Goal: Book appointment/travel/reservation

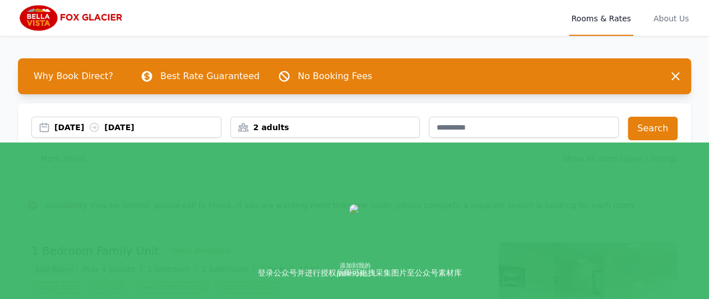
click at [87, 128] on div "[DATE] [DATE]" at bounding box center [137, 127] width 167 height 11
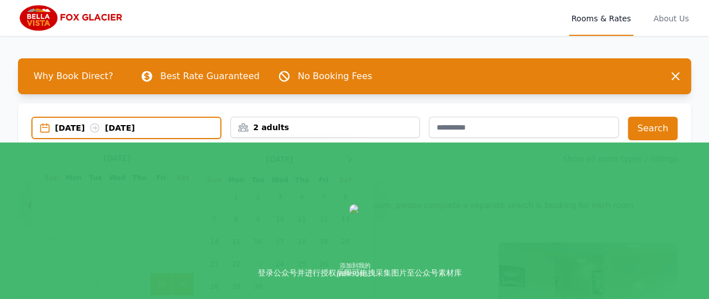
click at [351, 159] on icon at bounding box center [350, 158] width 3 height 5
click at [212, 242] on td "11" at bounding box center [215, 241] width 22 height 22
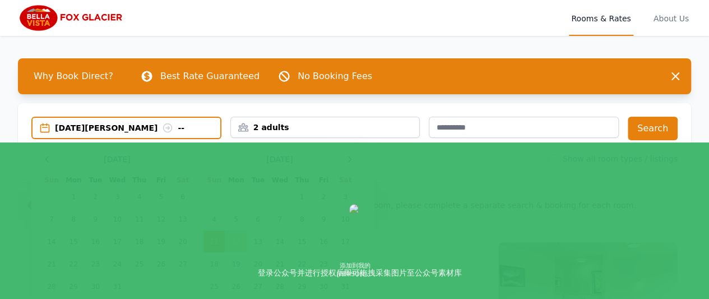
click at [234, 244] on td "12" at bounding box center [236, 241] width 22 height 22
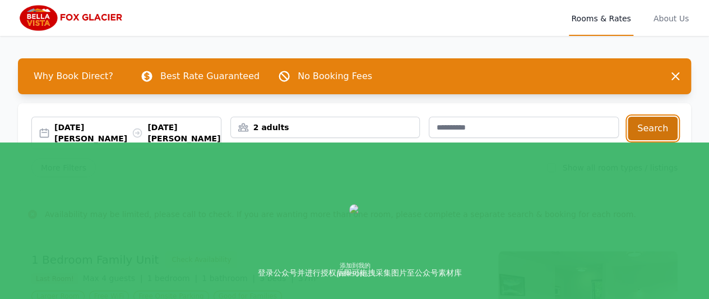
click at [658, 135] on button "Search" at bounding box center [653, 129] width 50 height 24
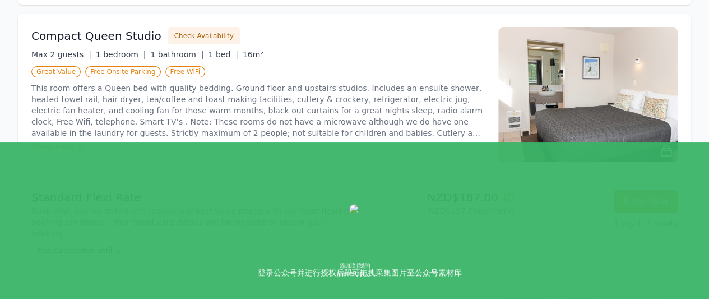
scroll to position [168, 0]
